Goal: Task Accomplishment & Management: Manage account settings

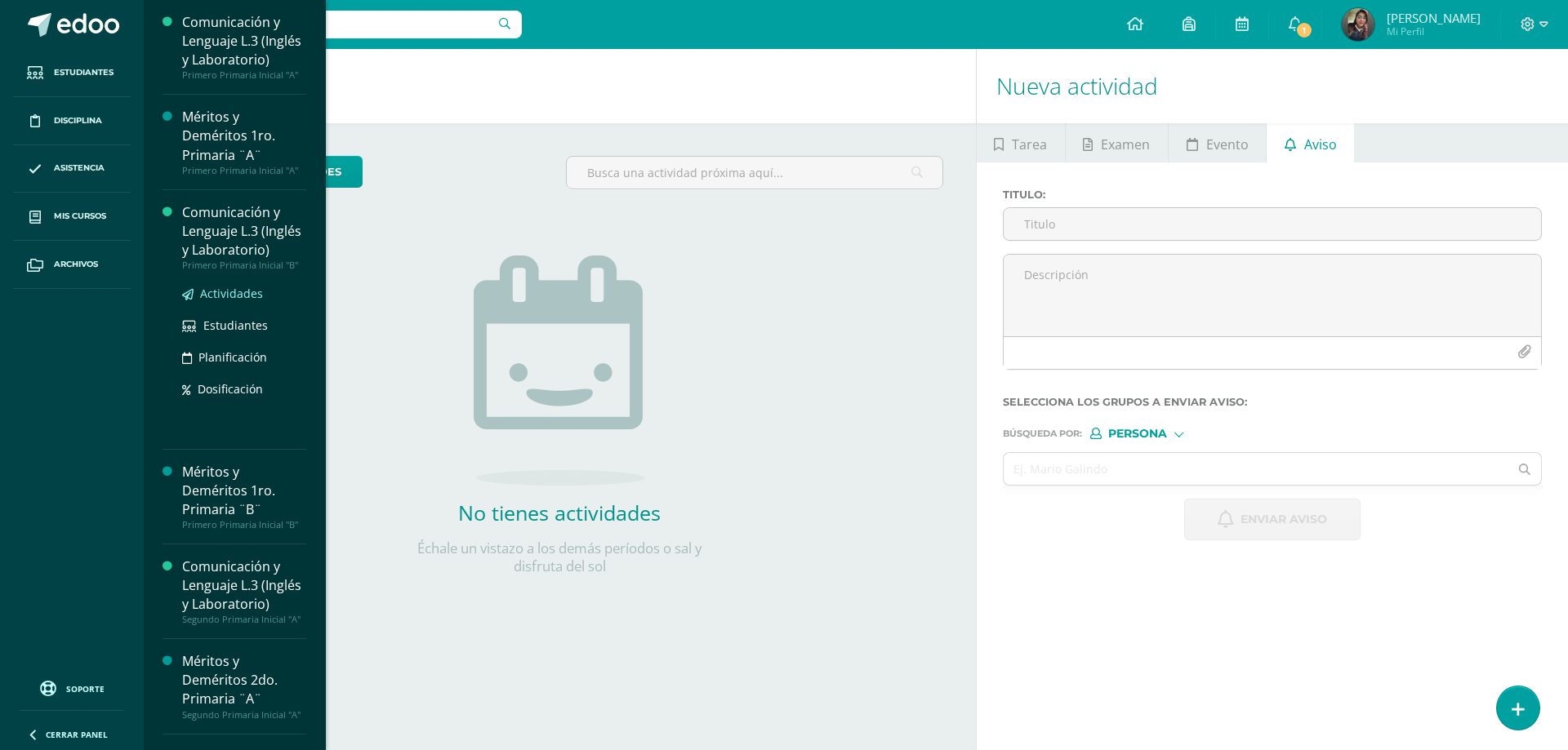
click at [247, 301] on span "Actividades" at bounding box center [231, 294] width 63 height 16
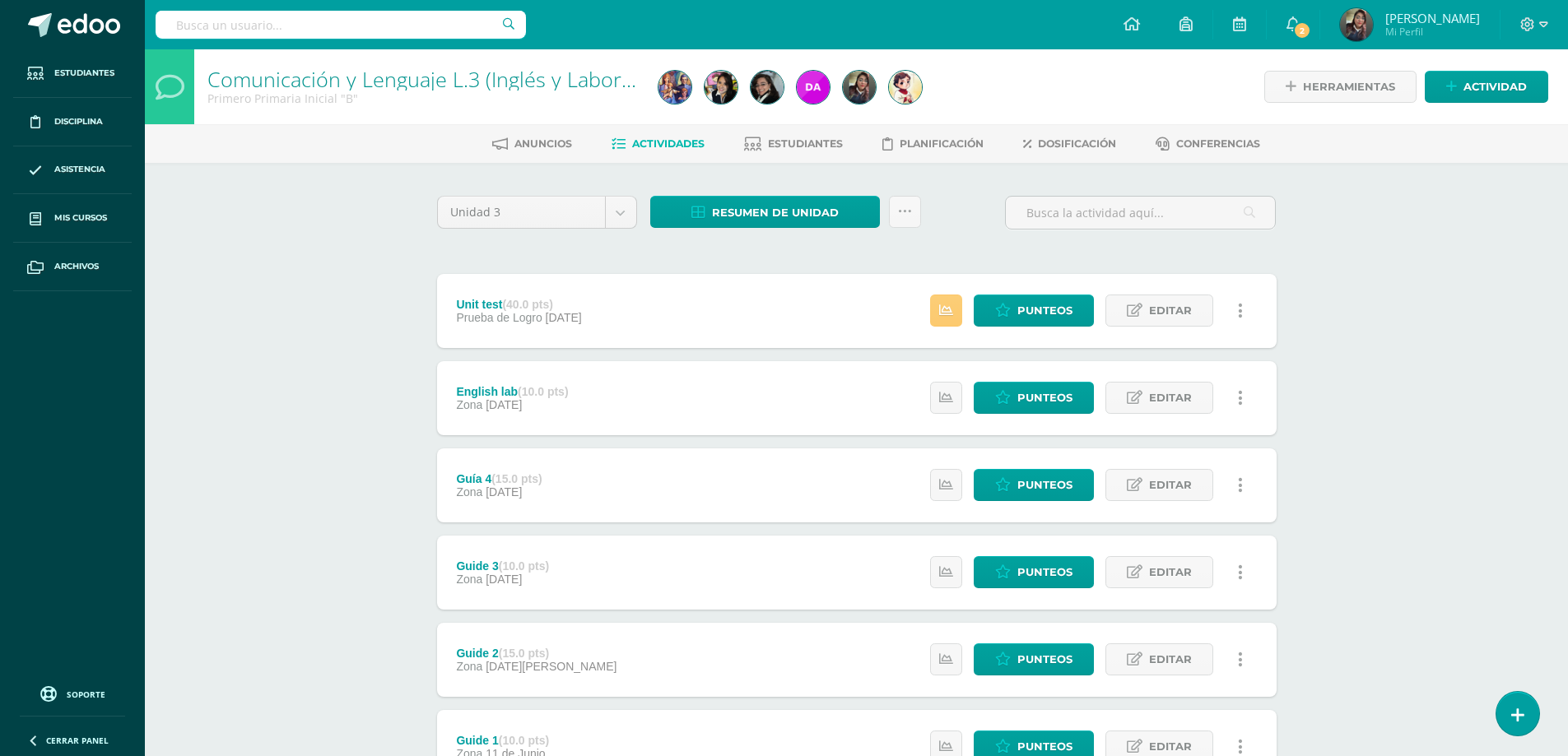
click at [847, 145] on ul "Anuncios Actividades Estudiantes Planificación Dosificación Conferencias" at bounding box center [876, 144] width 1423 height 27
click at [814, 140] on span "Estudiantes" at bounding box center [805, 143] width 75 height 13
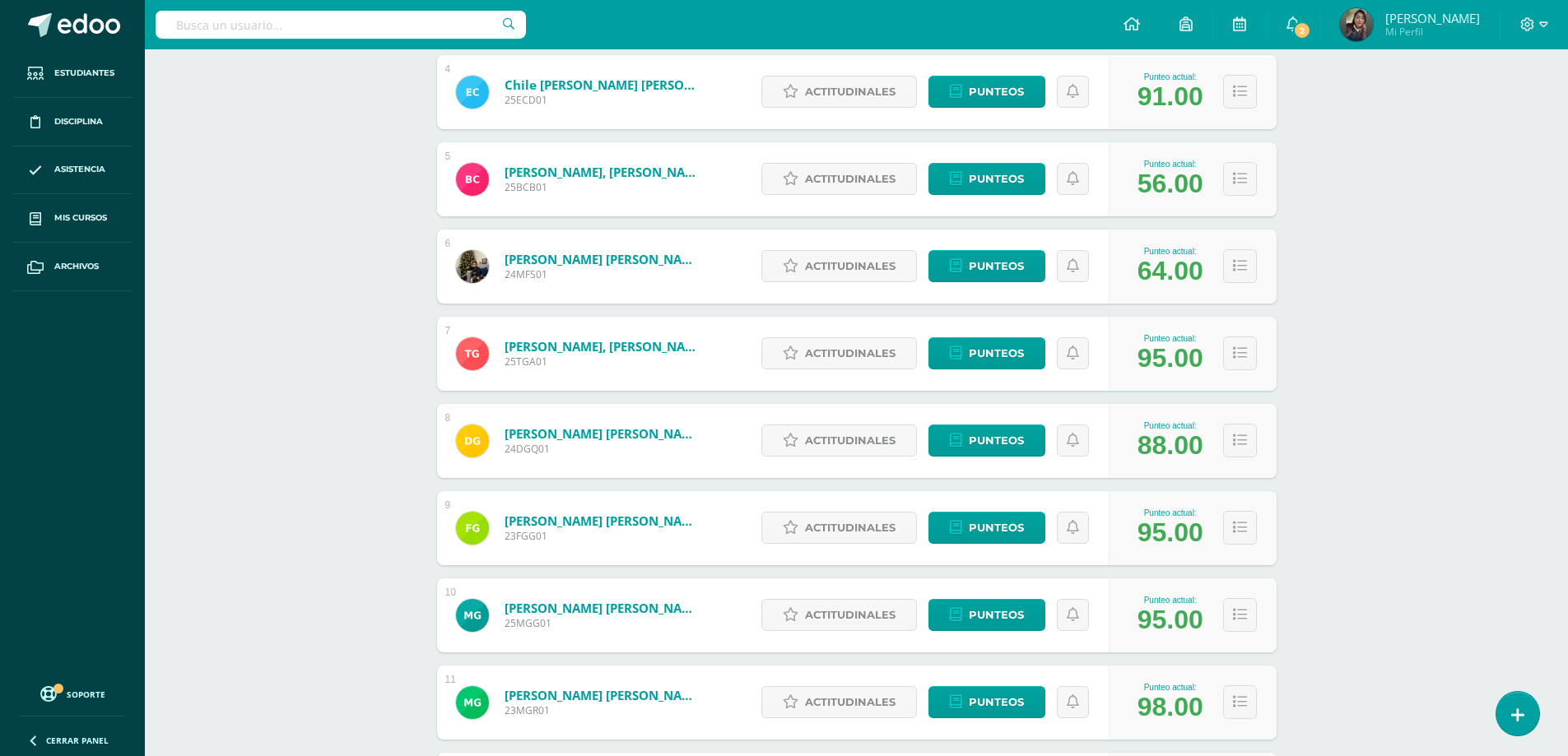
scroll to position [976, 0]
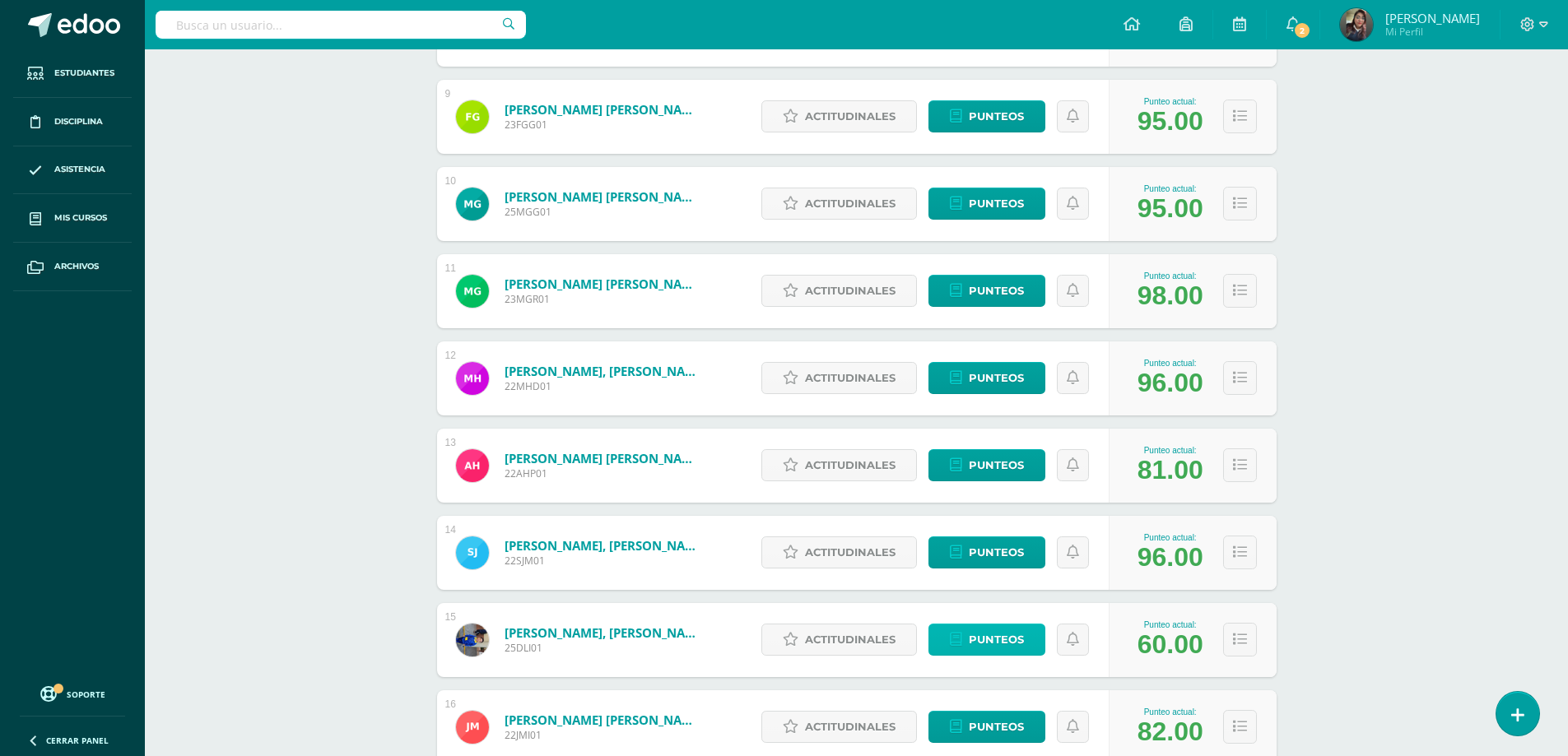
click at [1006, 635] on span "Punteos" at bounding box center [996, 640] width 55 height 30
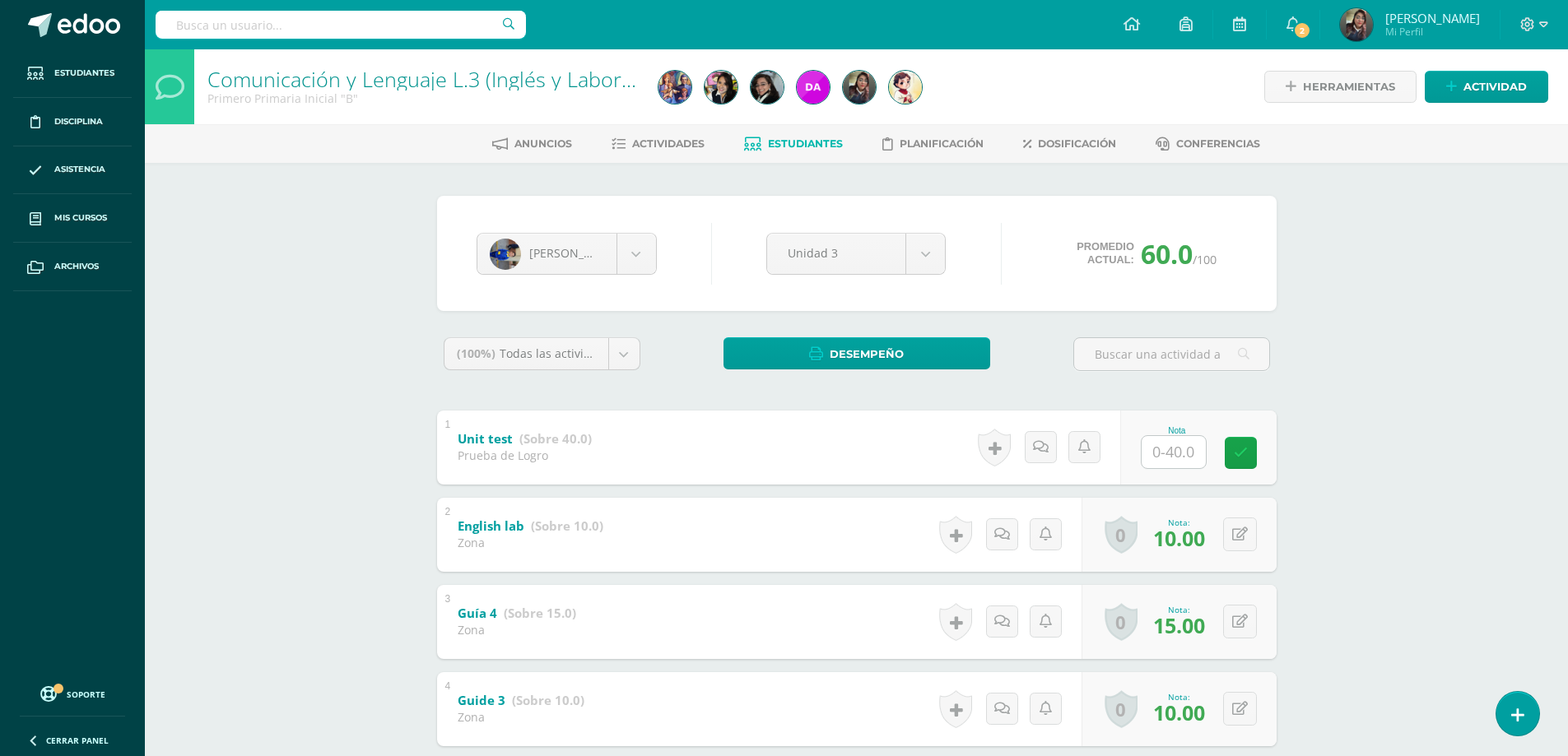
click at [1165, 457] on input "text" at bounding box center [1174, 452] width 64 height 32
type input "37"
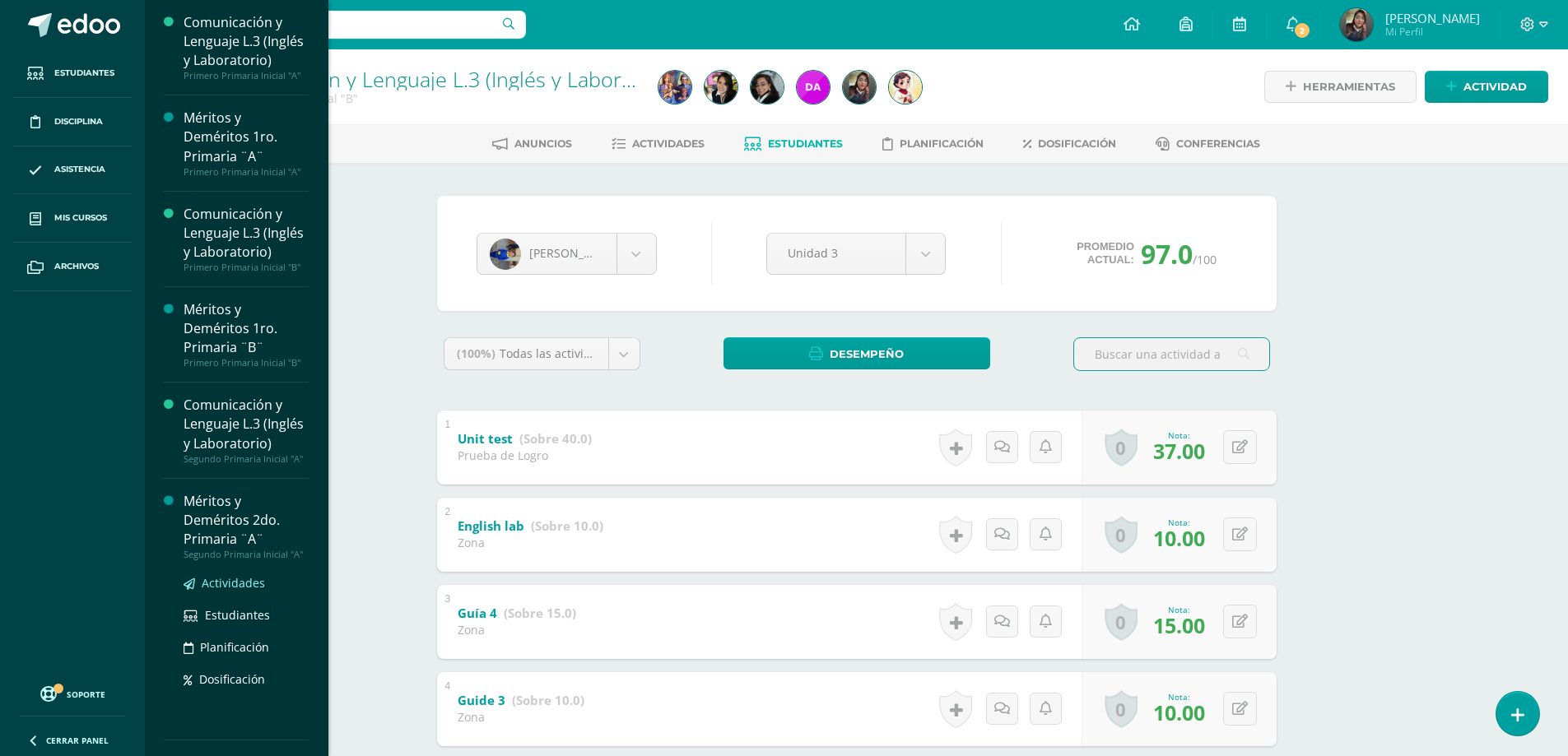
scroll to position [411, 0]
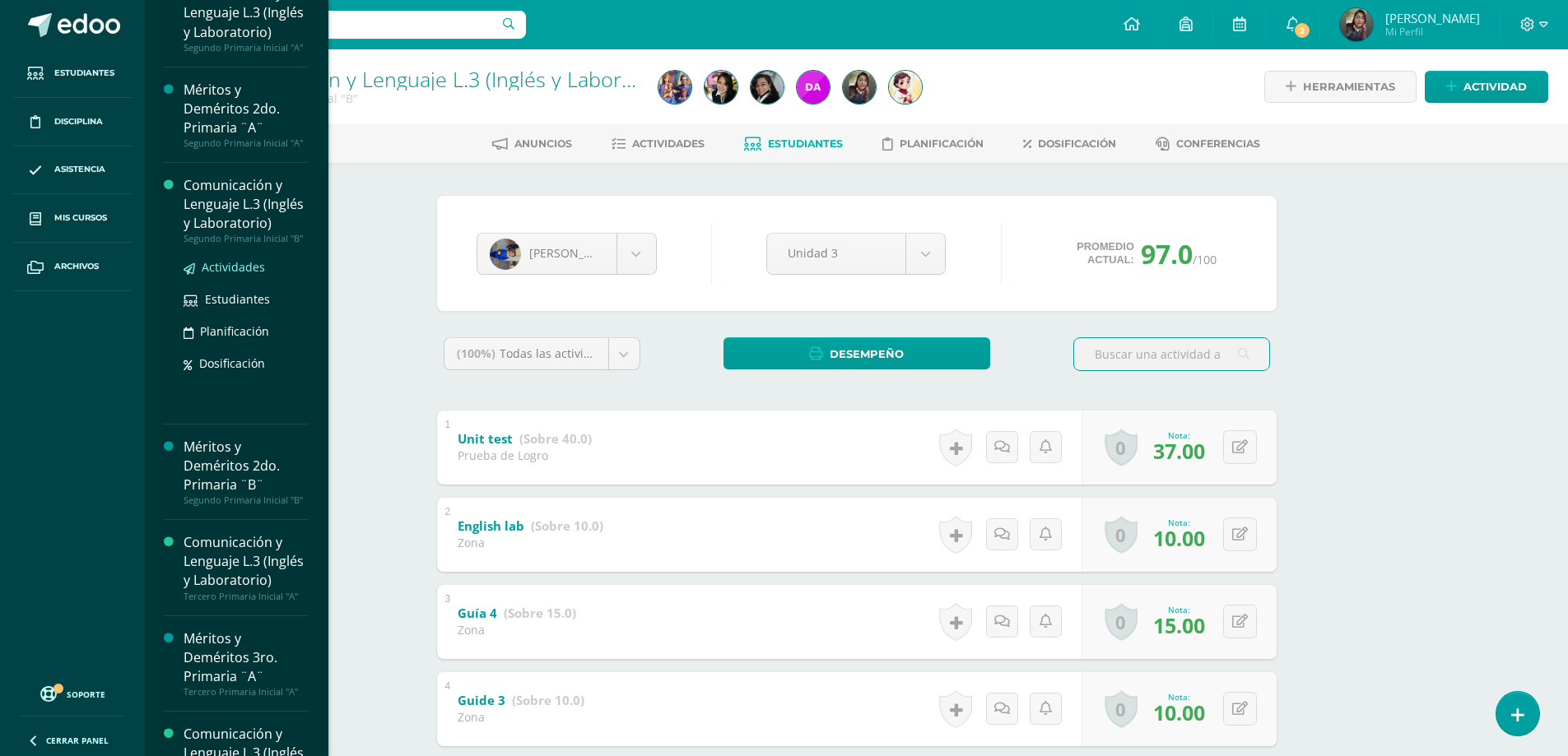
click at [255, 275] on span "Actividades" at bounding box center [233, 267] width 63 height 16
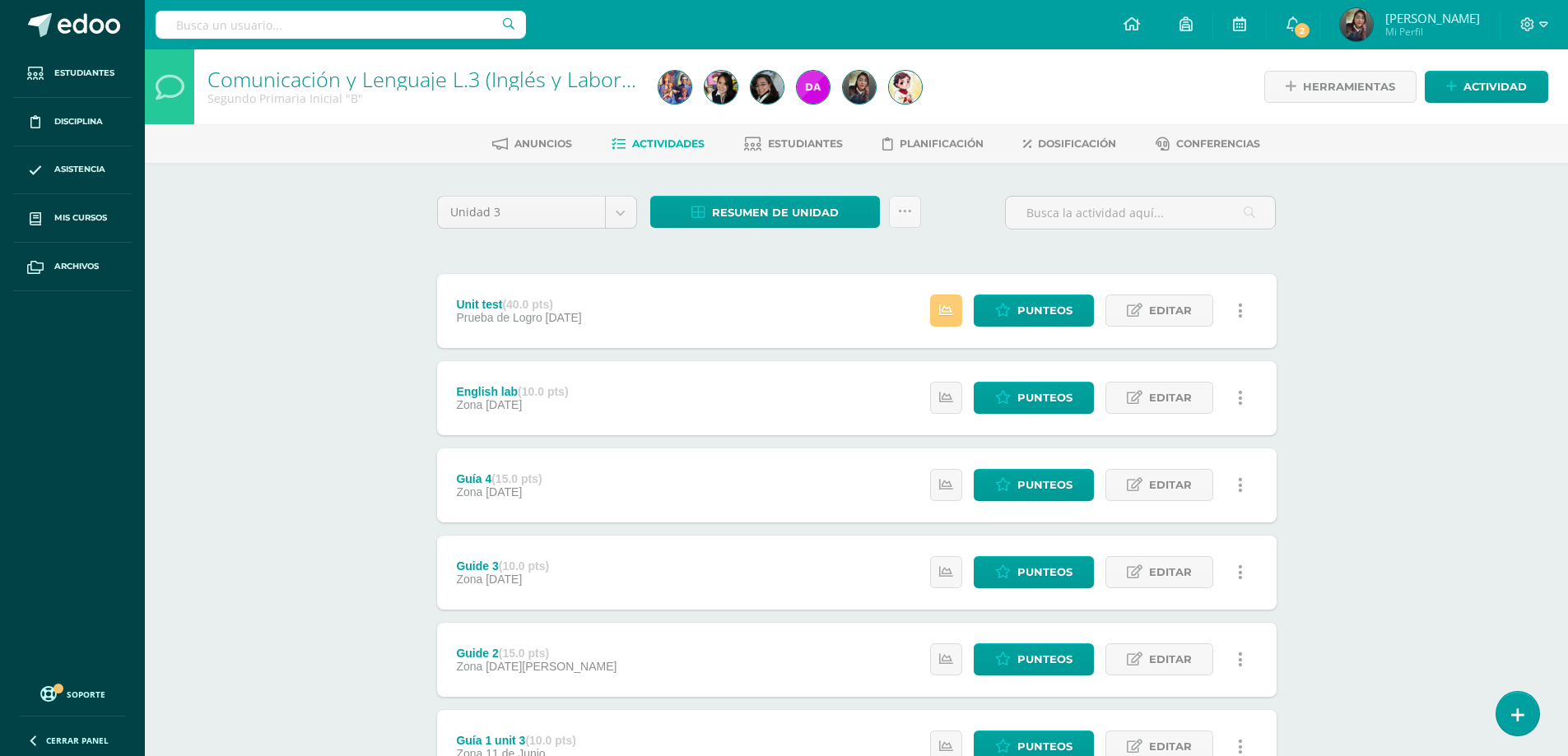
click at [786, 322] on div "Unit test (40.0 pts) Prueba de Logro [DATE] Estatus de Actividad: 2 Estudiantes…" at bounding box center [857, 311] width 839 height 74
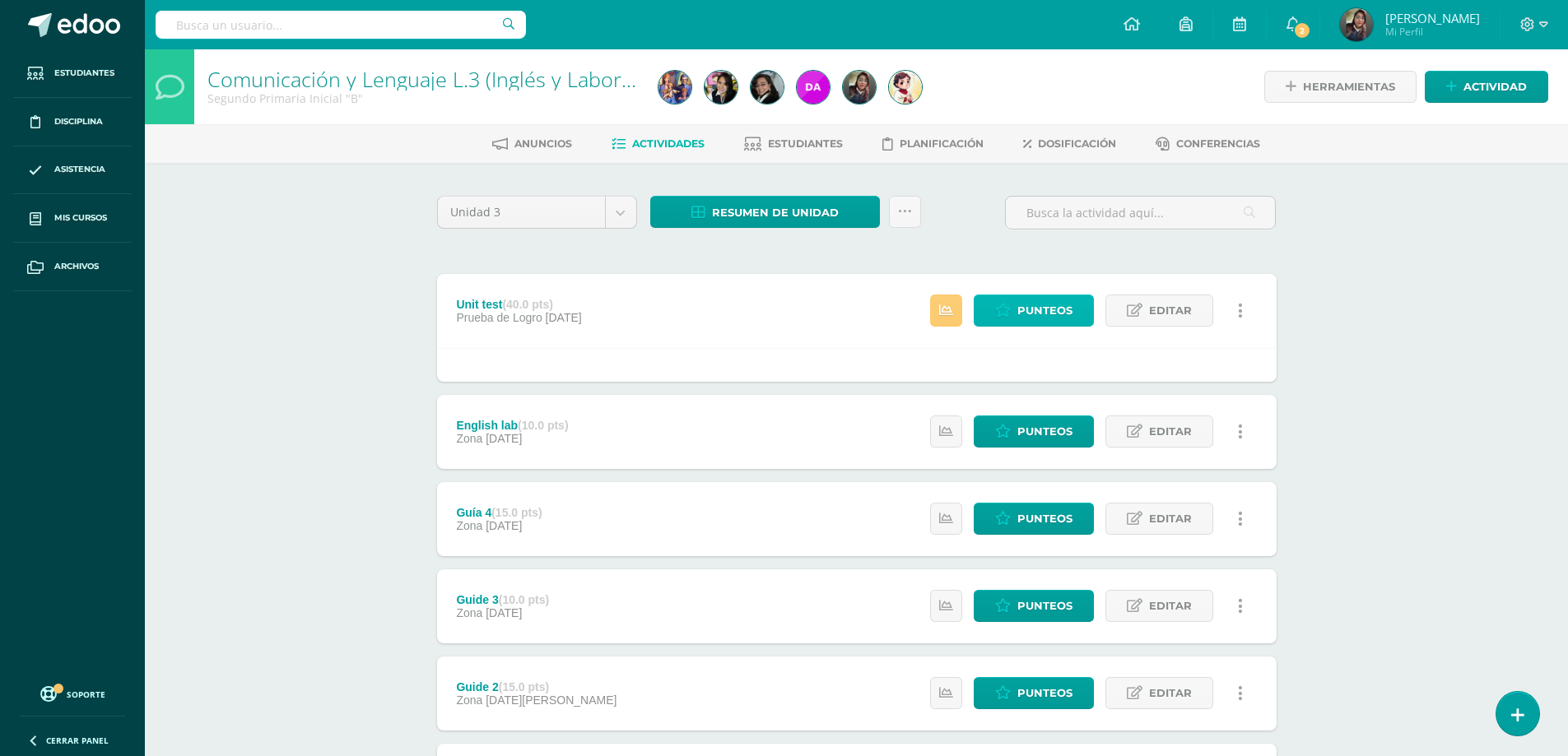
click at [1079, 310] on link "Punteos" at bounding box center [1033, 310] width 120 height 32
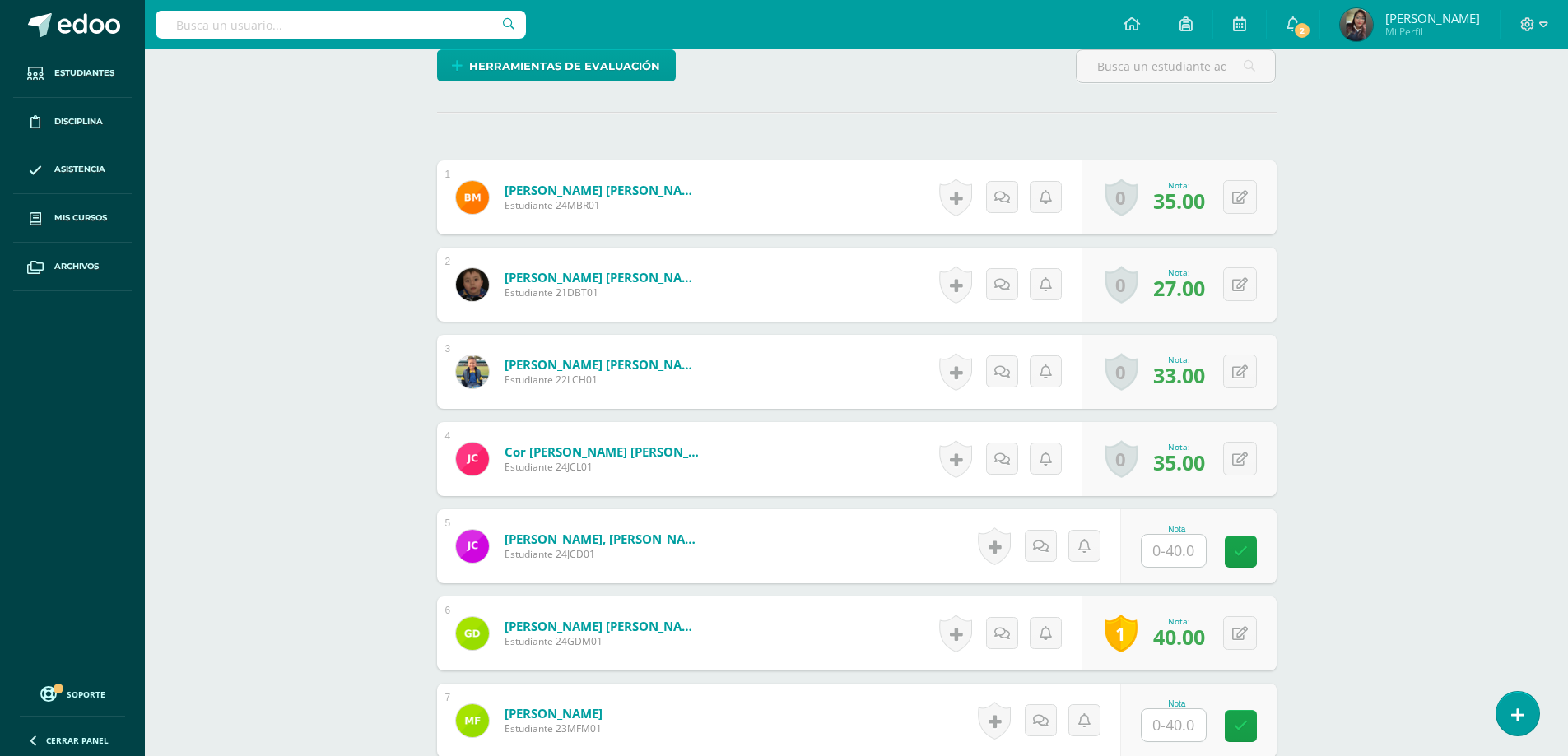
scroll to position [494, 0]
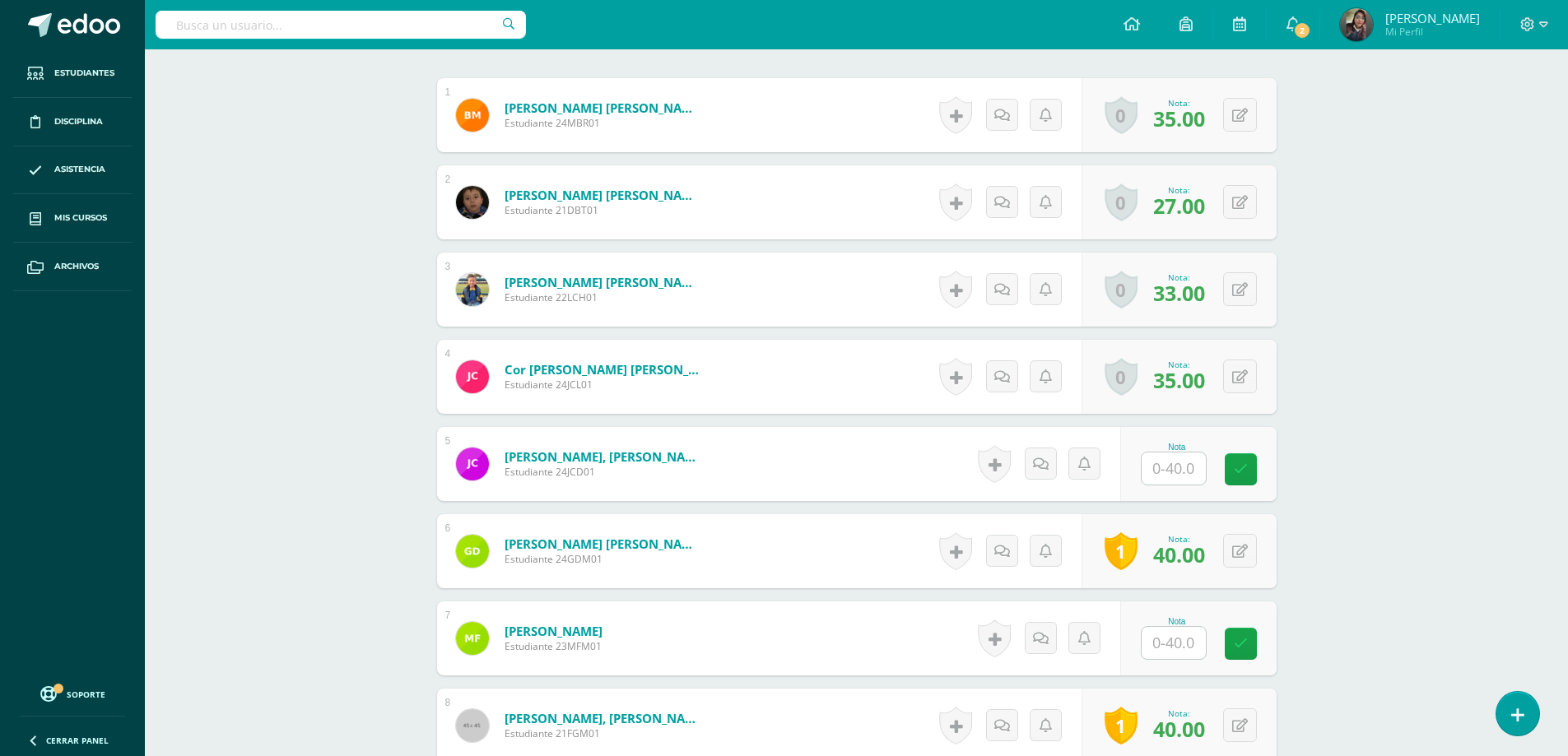
click at [1177, 470] on input "text" at bounding box center [1174, 468] width 64 height 32
type input "36"
click at [1176, 648] on input "text" at bounding box center [1174, 643] width 64 height 32
type input "33"
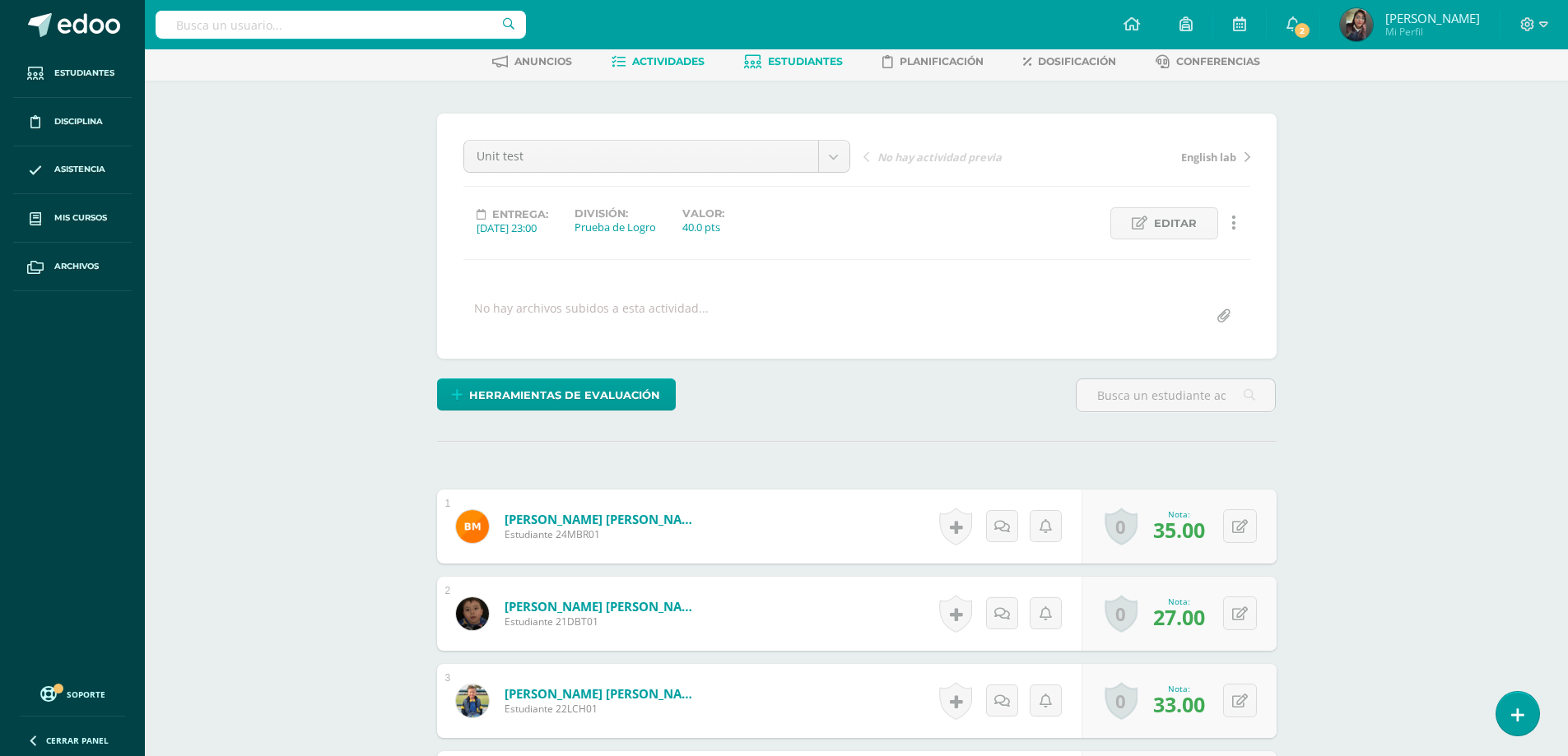
click at [795, 58] on span "Estudiantes" at bounding box center [805, 61] width 75 height 13
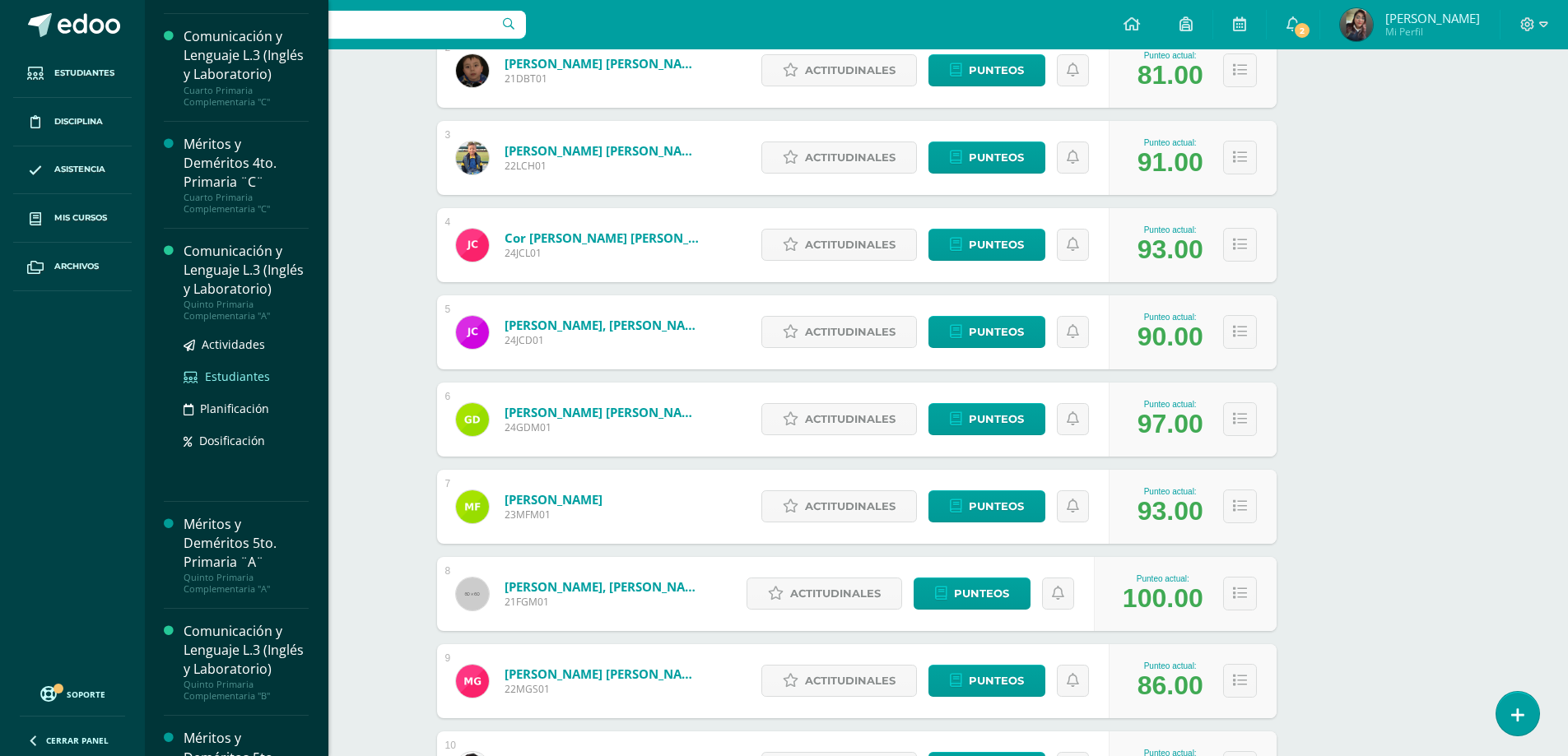
scroll to position [1975, 0]
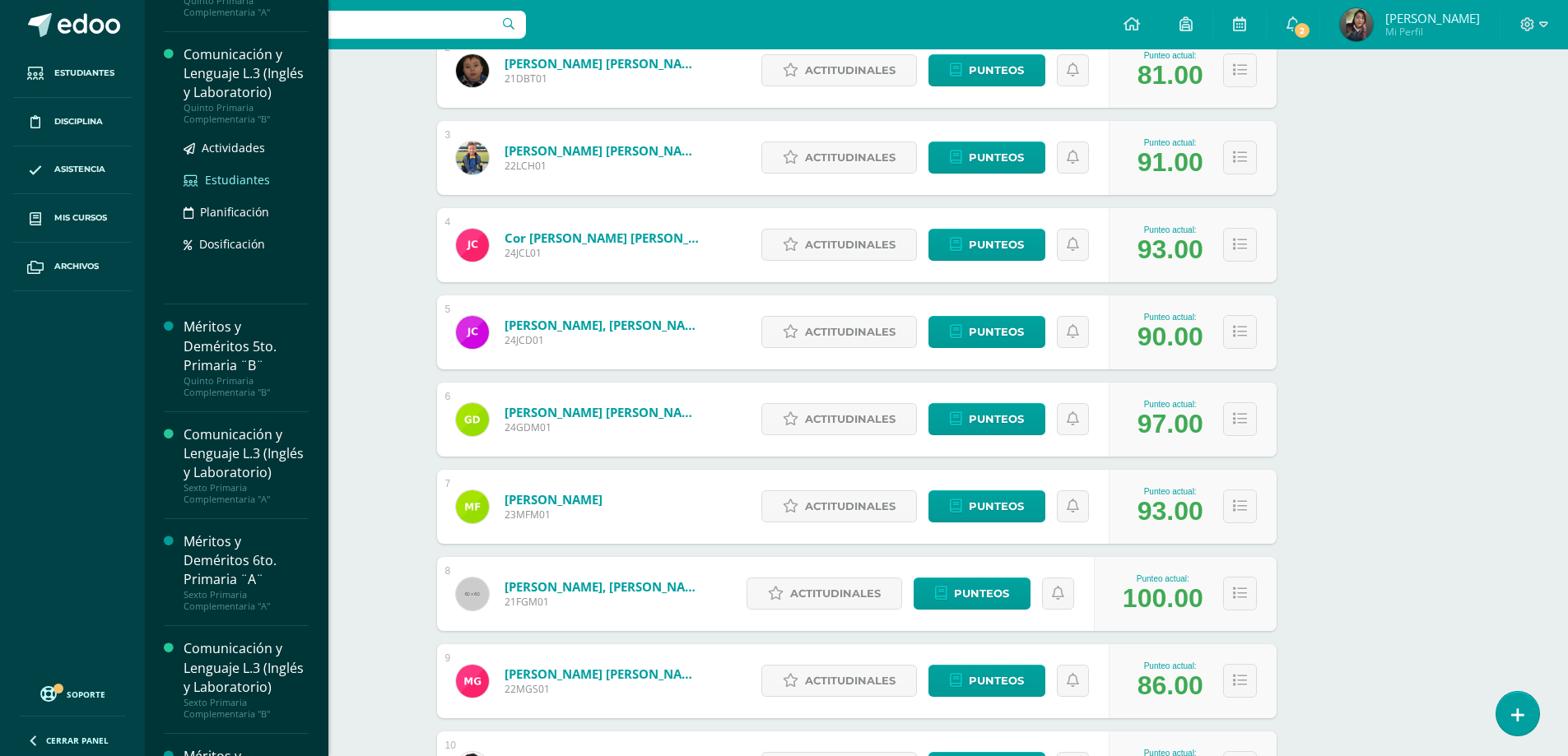
click at [230, 188] on span "Estudiantes" at bounding box center [237, 180] width 65 height 16
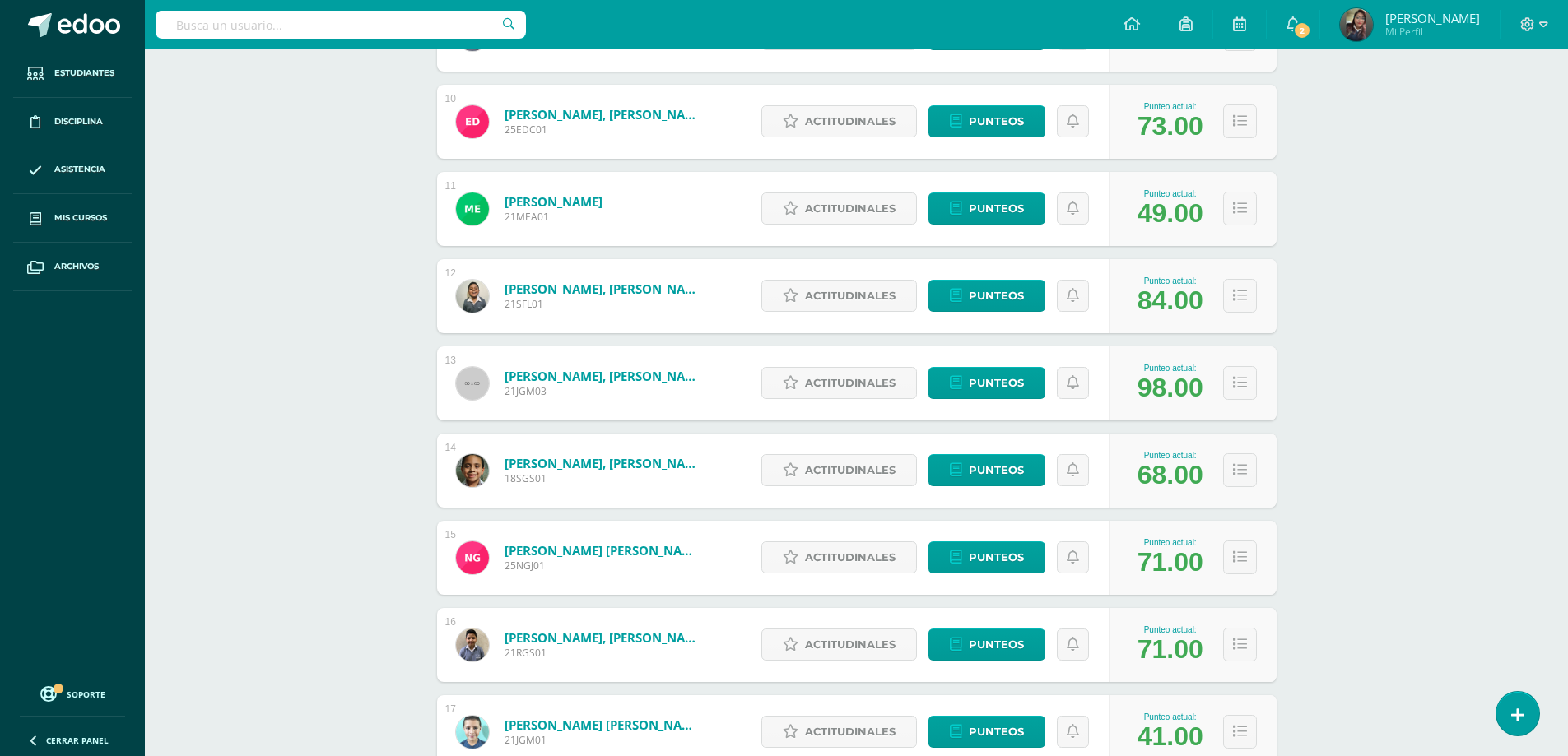
scroll to position [1141, 0]
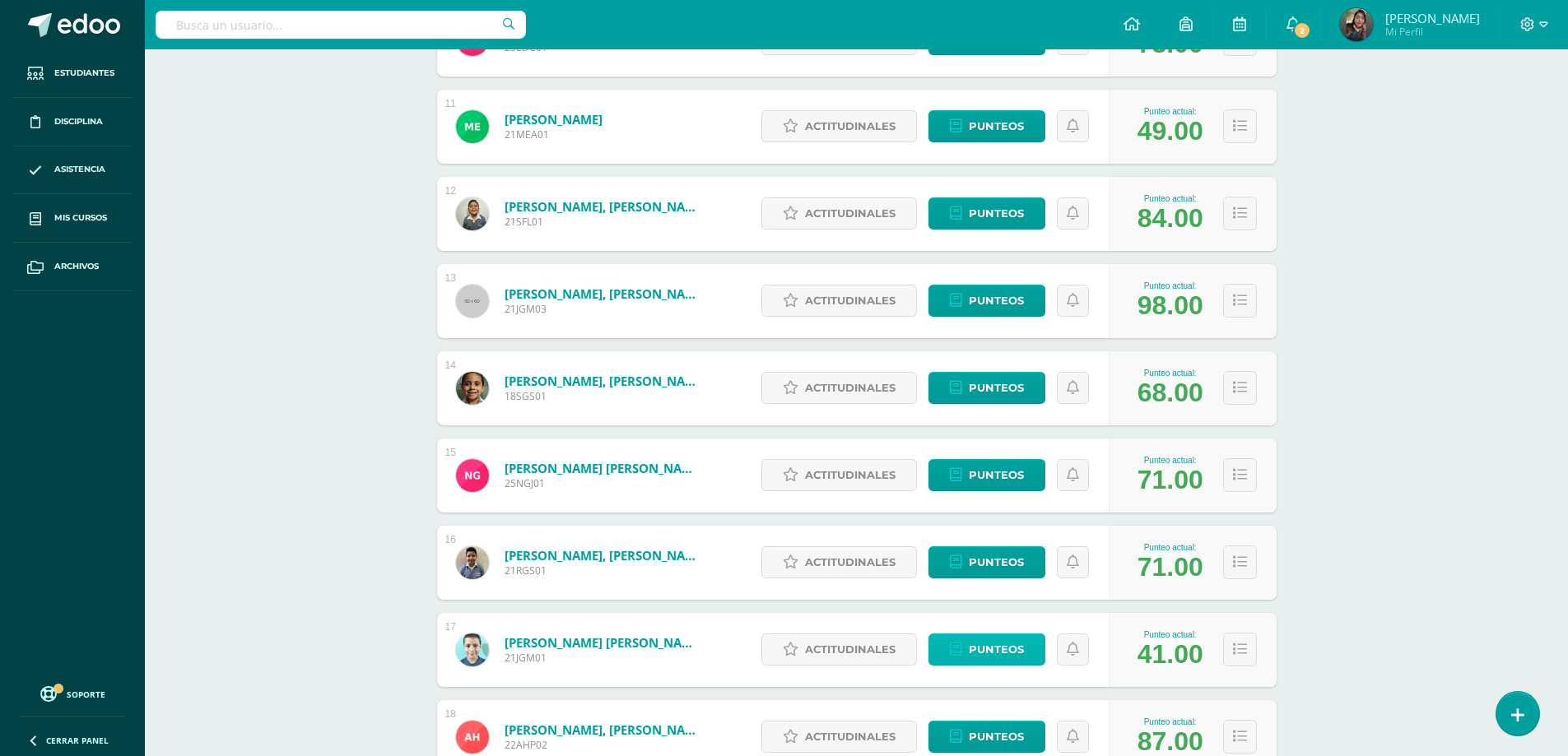
click at [974, 652] on span "Punteos" at bounding box center [996, 650] width 55 height 30
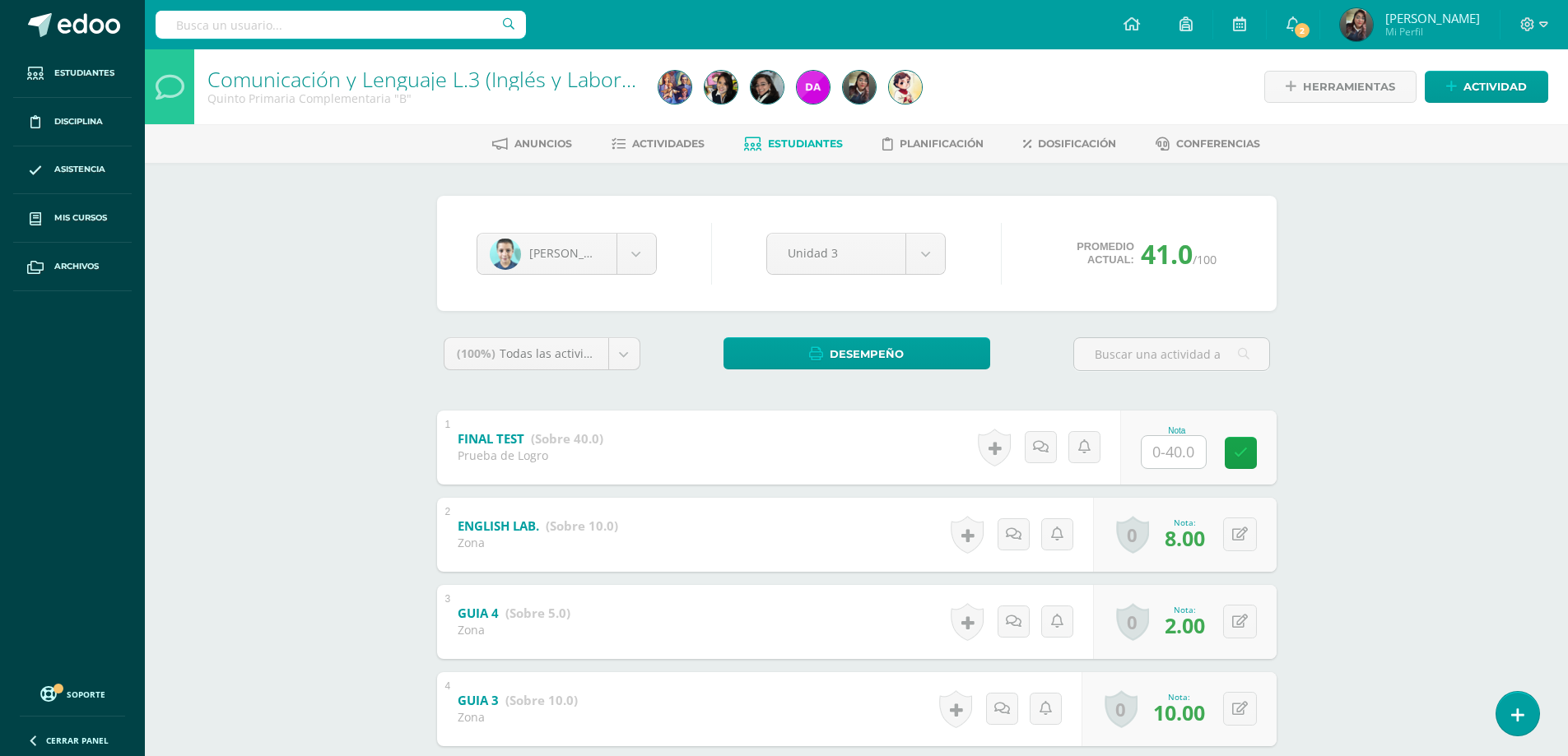
click at [1153, 439] on input "text" at bounding box center [1174, 452] width 64 height 32
type input "31"
click at [84, 19] on span at bounding box center [89, 25] width 62 height 24
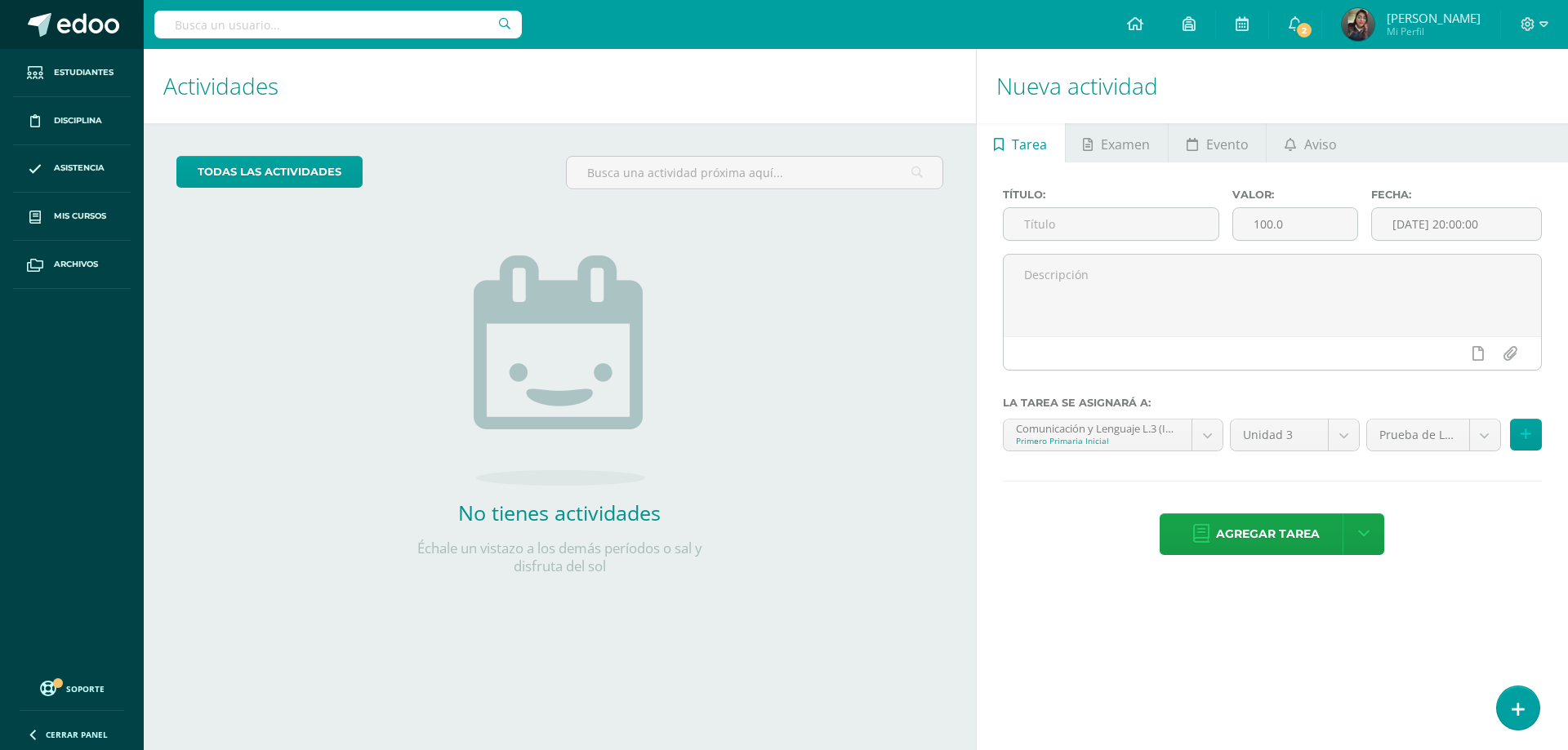
click at [73, 28] on span at bounding box center [88, 25] width 62 height 24
